Goal: Information Seeking & Learning: Learn about a topic

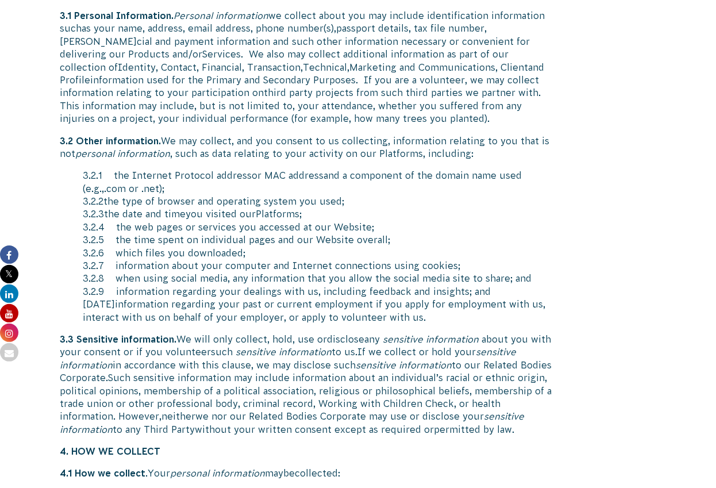
scroll to position [2076, 0]
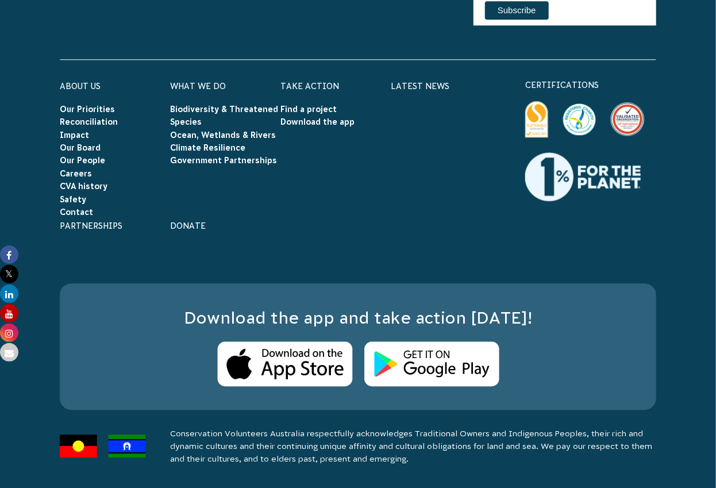
scroll to position [7234, 0]
